Goal: Task Accomplishment & Management: Manage account settings

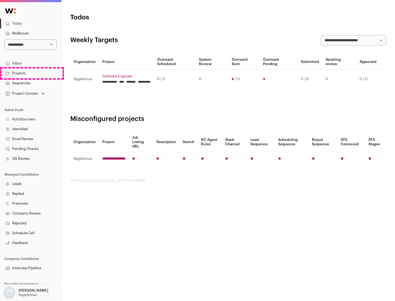
click at [30, 73] on link "Projects" at bounding box center [30, 74] width 61 height 10
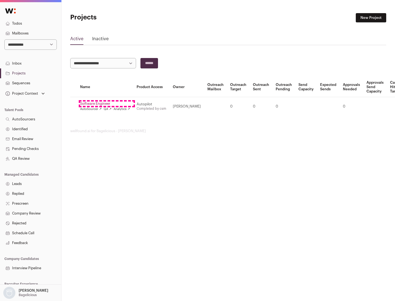
click at [107, 104] on link "Software Engineer" at bounding box center [105, 104] width 50 height 4
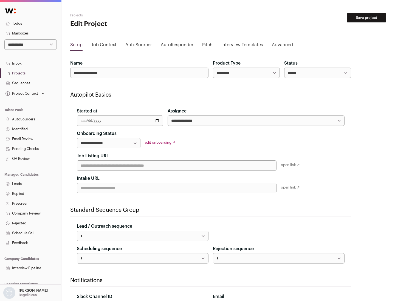
click at [366, 18] on button "Save project" at bounding box center [365, 17] width 39 height 9
